Goal: Task Accomplishment & Management: Use online tool/utility

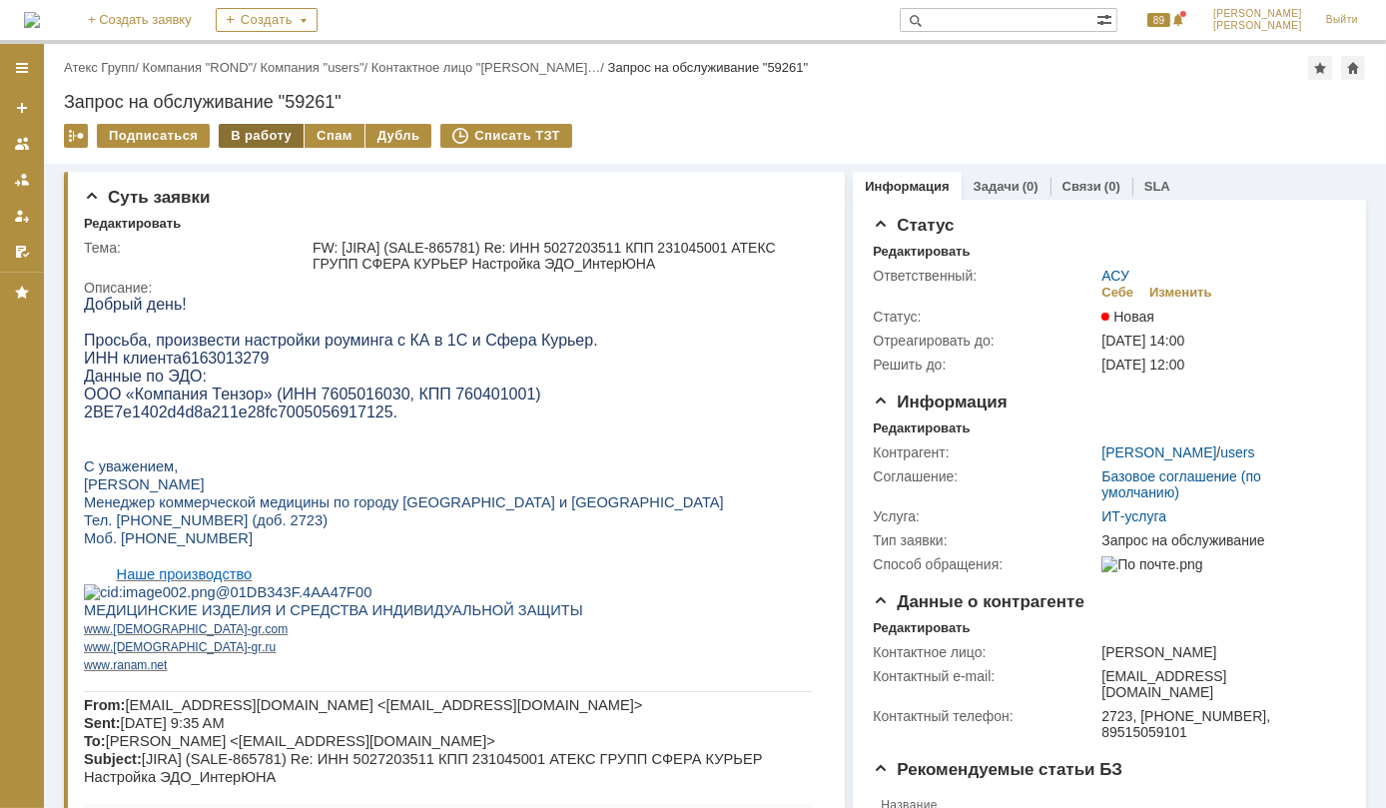
click at [250, 137] on div "В работу" at bounding box center [261, 136] width 85 height 24
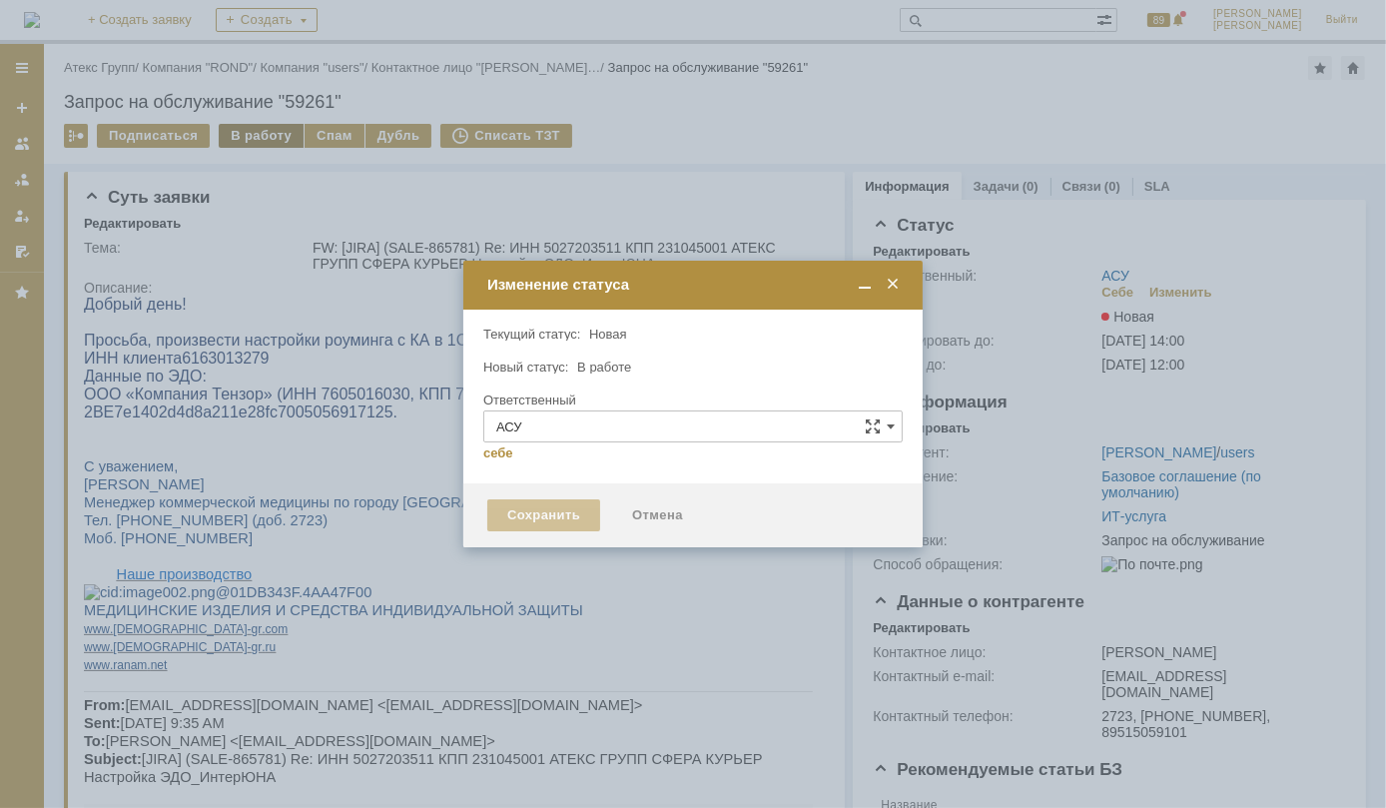
type input "[PERSON_NAME]"
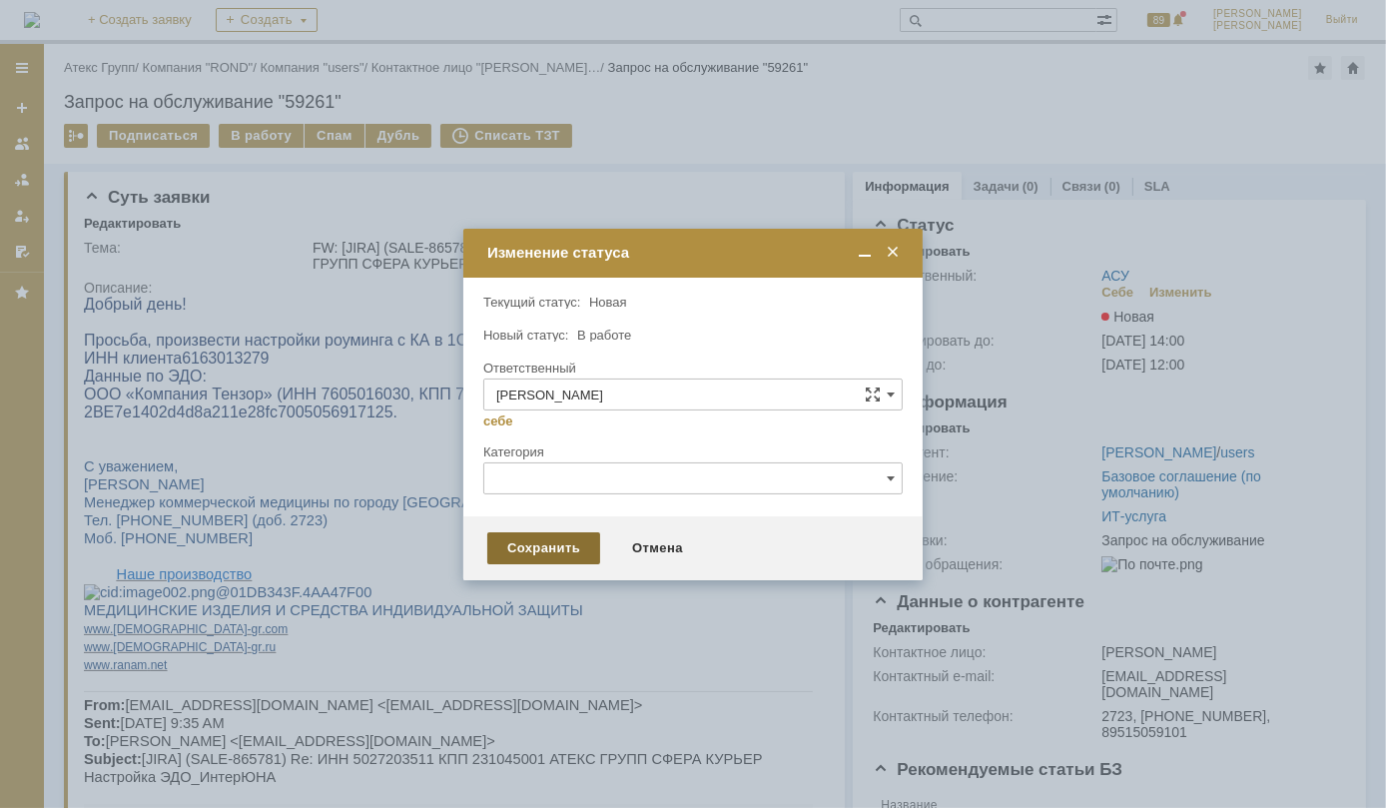
click at [536, 545] on div "Сохранить" at bounding box center [543, 548] width 113 height 32
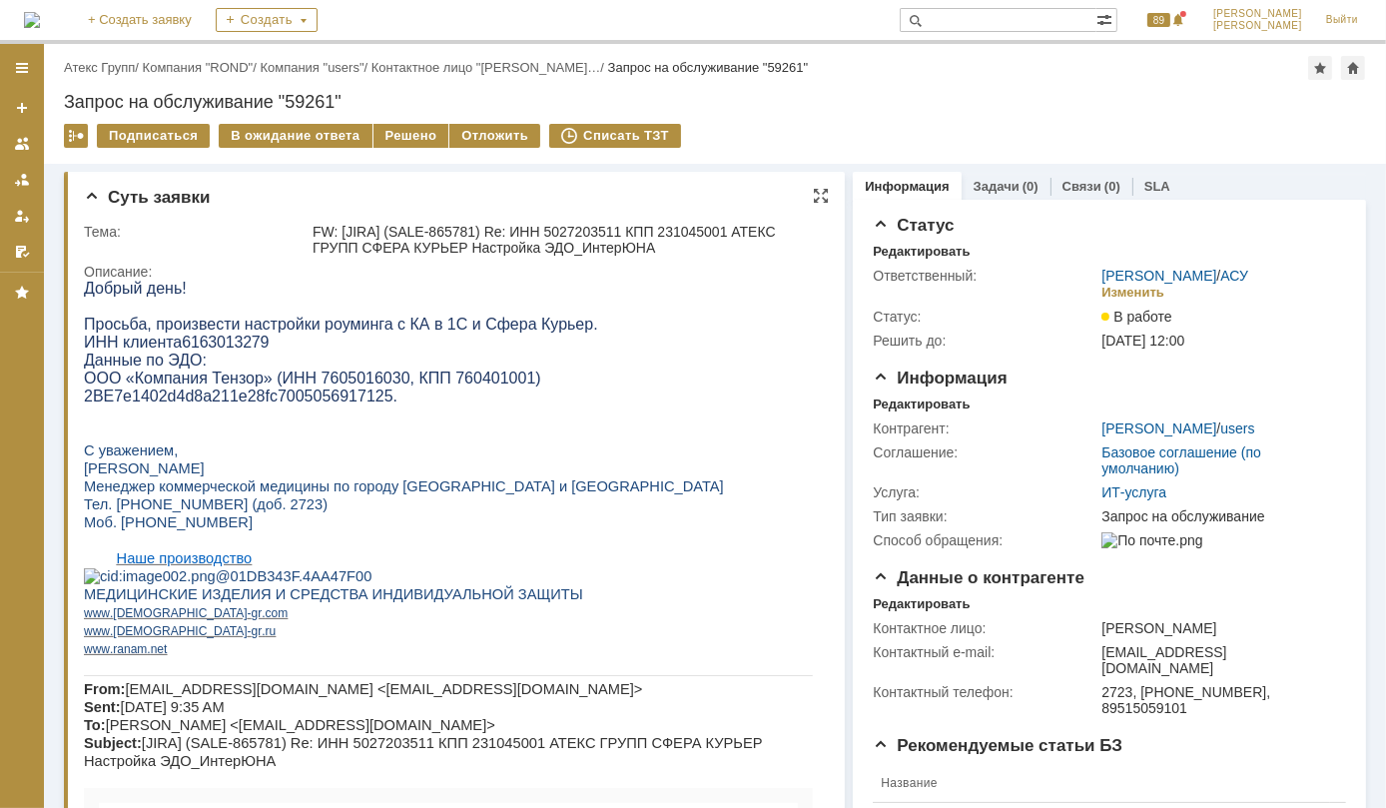
click at [334, 385] on span "ООО «Компания Тензор» (ИНН 7605016030, КПП 760401001)" at bounding box center [311, 376] width 457 height 17
click at [234, 340] on span "6163013279" at bounding box center [224, 340] width 87 height 17
copy span "6163013279"
drag, startPoint x: 83, startPoint y: 410, endPoint x: 267, endPoint y: 415, distance: 183.7
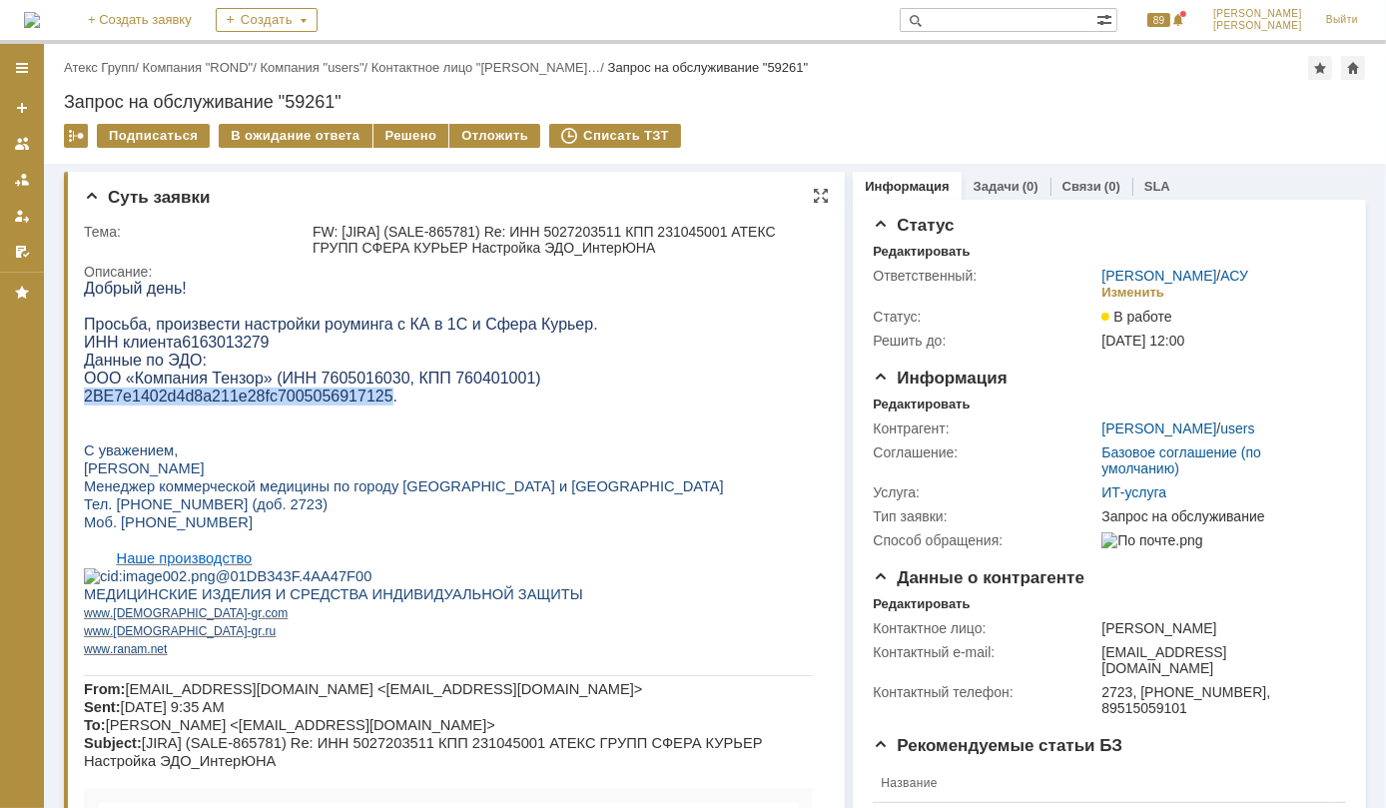
drag, startPoint x: 83, startPoint y: 409, endPoint x: 357, endPoint y: 413, distance: 274.5
click at [357, 403] on span "2BE7e1402d4d8a211e28fc7005056917125" at bounding box center [237, 394] width 309 height 17
drag, startPoint x: 357, startPoint y: 413, endPoint x: 333, endPoint y: 413, distance: 24.0
copy span "2BE7e1402d4d8a211e28fc7005056917125"
click at [236, 349] on span "6163013279" at bounding box center [224, 340] width 87 height 17
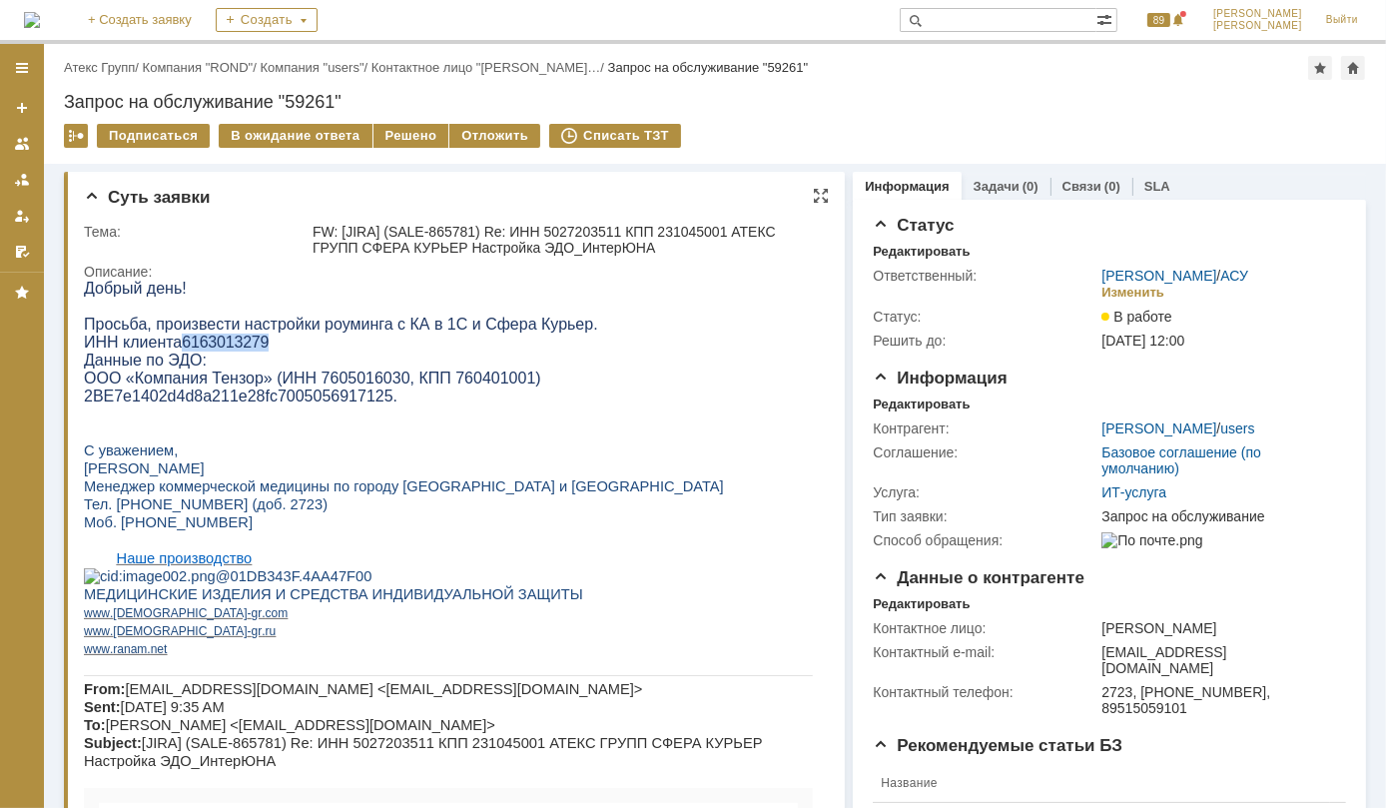
click at [236, 349] on span "6163013279" at bounding box center [224, 340] width 87 height 17
copy span "6163013279"
